Goal: Find specific page/section

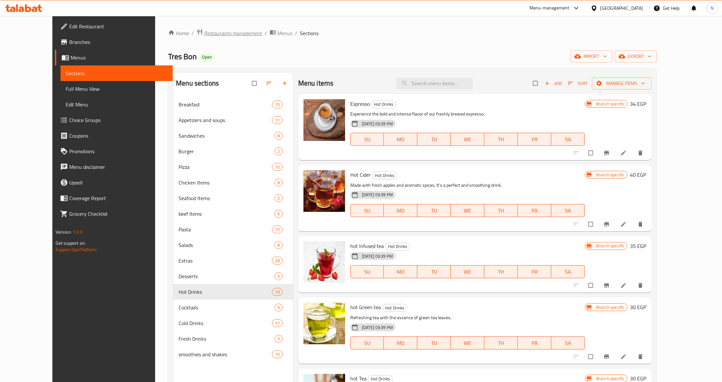
click at [204, 30] on span "Restaurants management" at bounding box center [233, 33] width 58 height 8
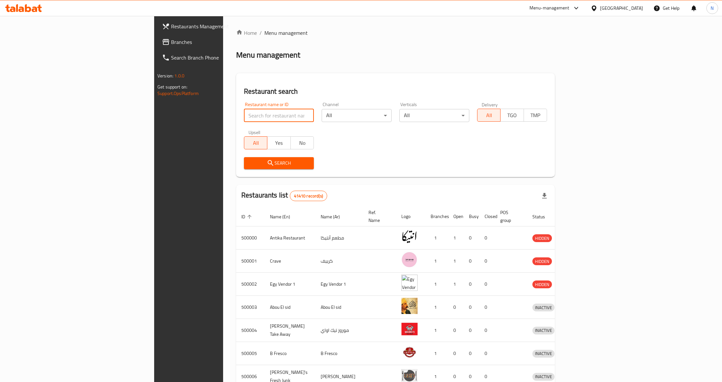
click at [244, 116] on input "search" at bounding box center [279, 115] width 70 height 13
paste input "502330"
type input "502330"
click button "Search" at bounding box center [279, 163] width 70 height 12
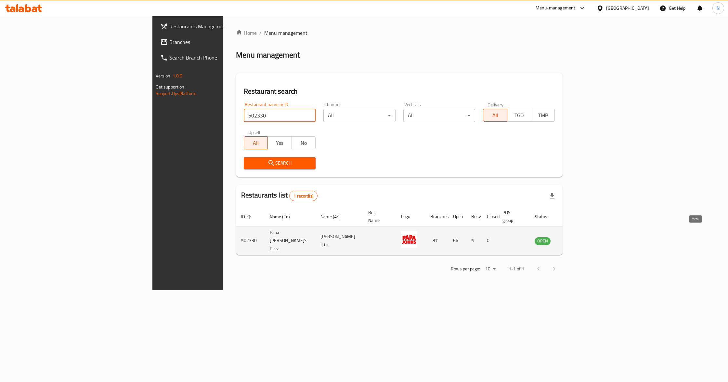
click at [577, 238] on icon "enhanced table" at bounding box center [572, 241] width 7 height 6
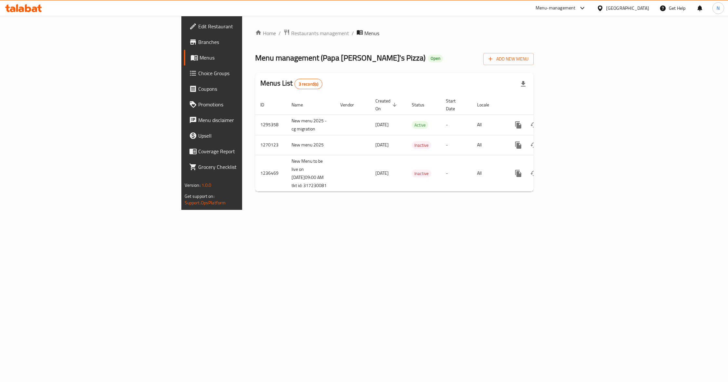
click at [198, 42] on span "Branches" at bounding box center [248, 42] width 100 height 8
